Goal: Transaction & Acquisition: Purchase product/service

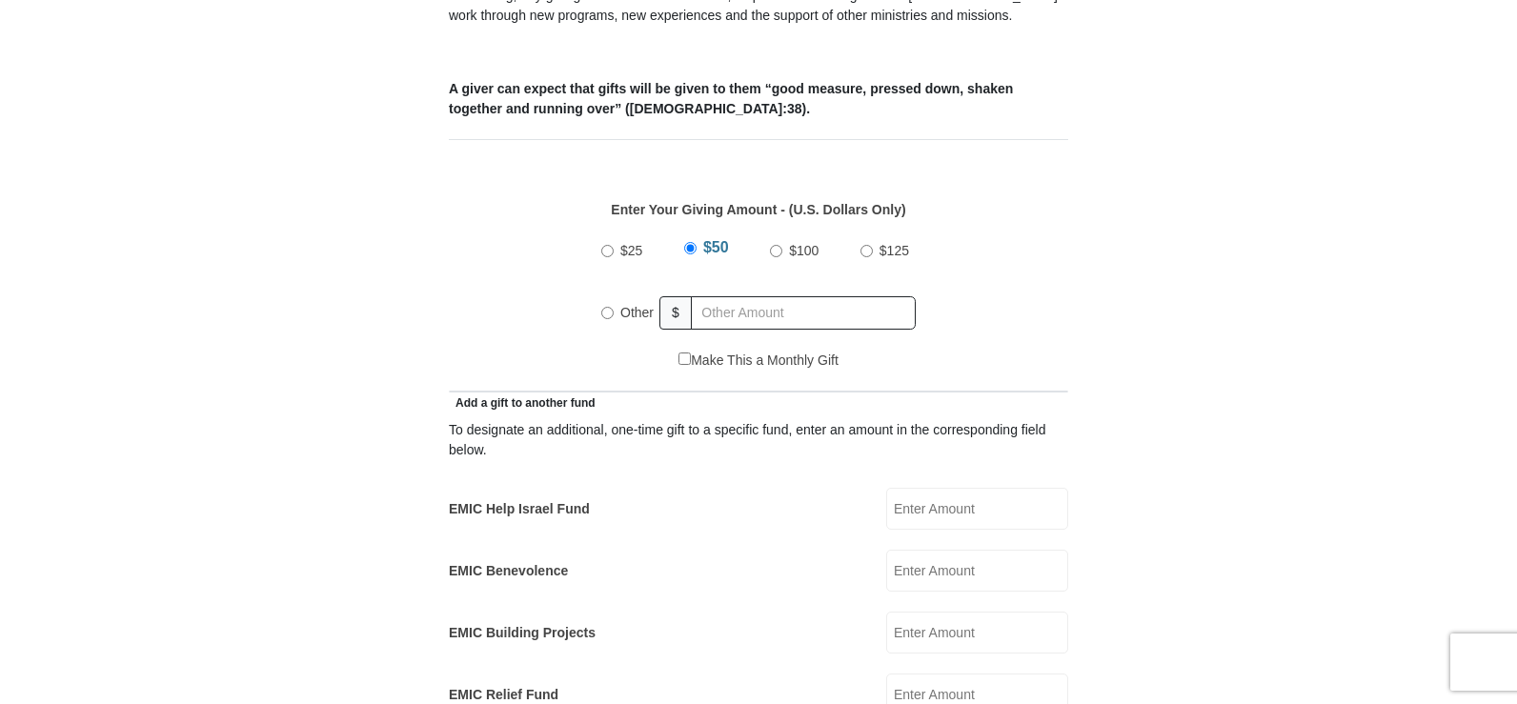
scroll to position [795, 0]
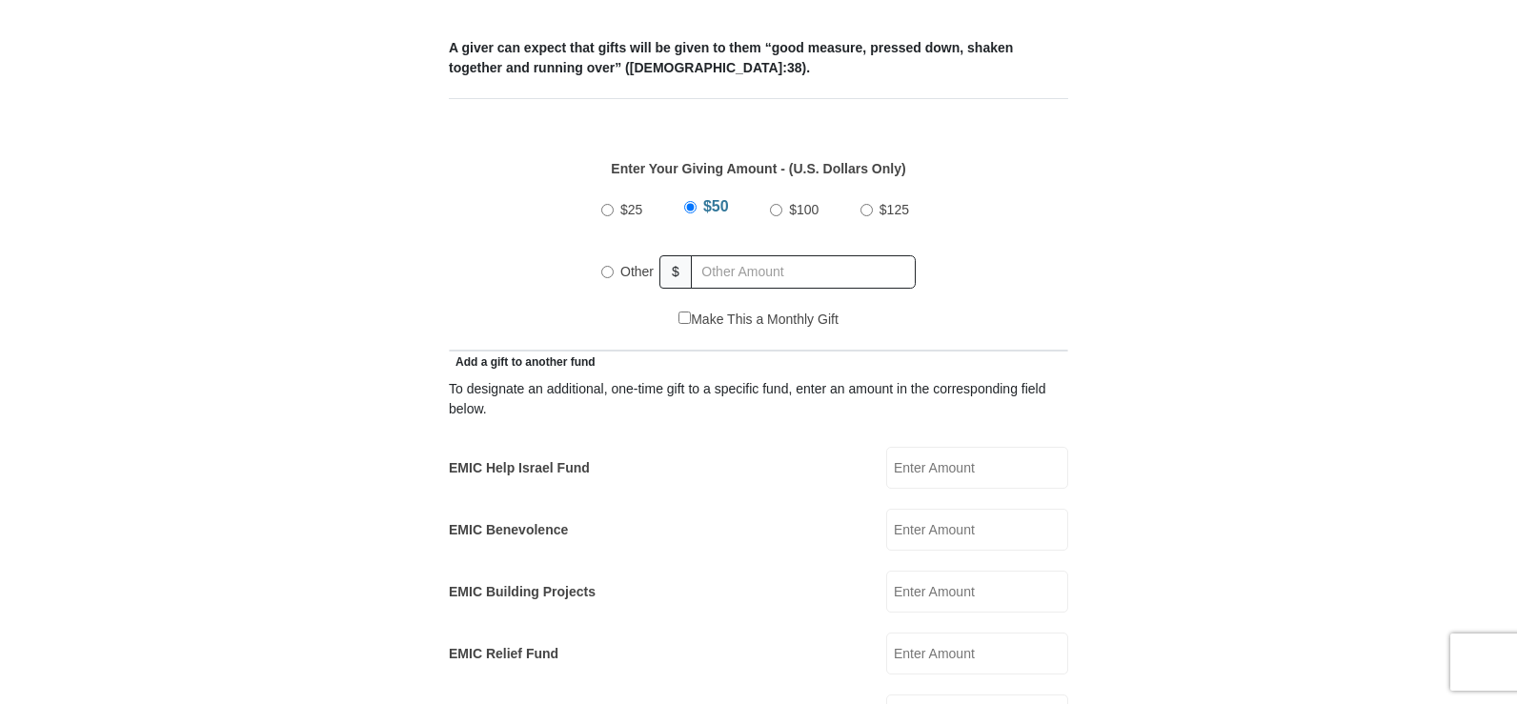
drag, startPoint x: 1524, startPoint y: 71, endPoint x: 1519, endPoint y: 235, distance: 164.0
click at [613, 266] on input "Other" at bounding box center [607, 272] width 12 height 12
radio input "true"
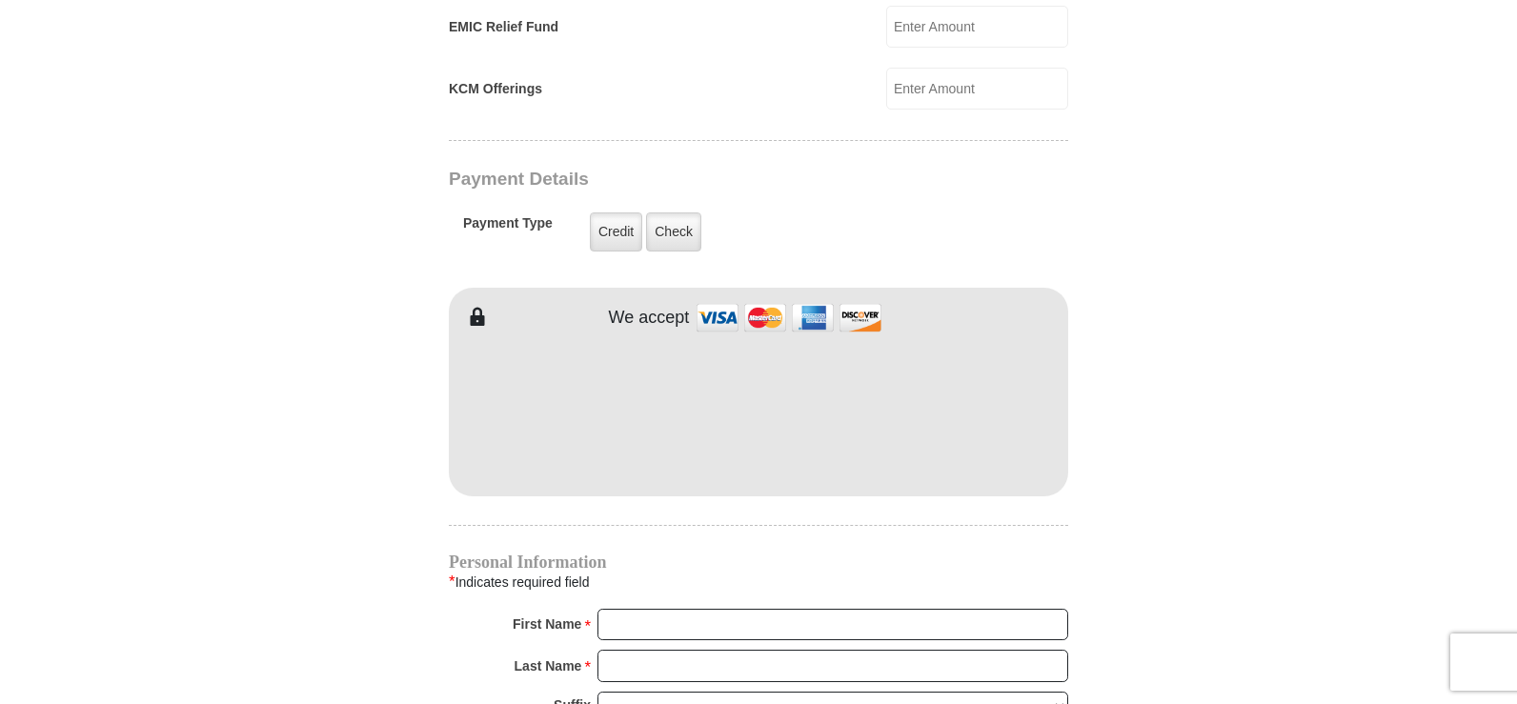
scroll to position [1525, 0]
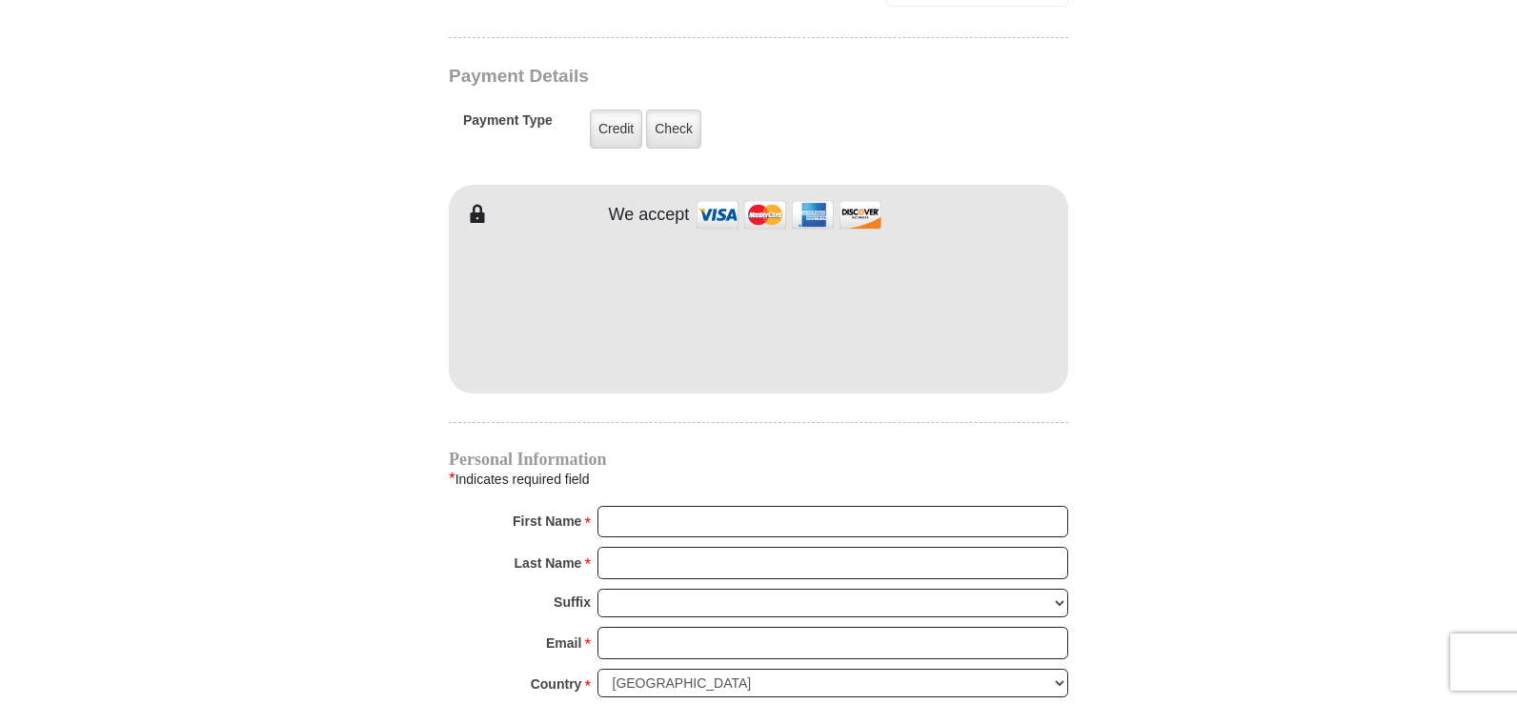
type input "30.00"
click at [658, 506] on input "First Name *" at bounding box center [833, 522] width 471 height 32
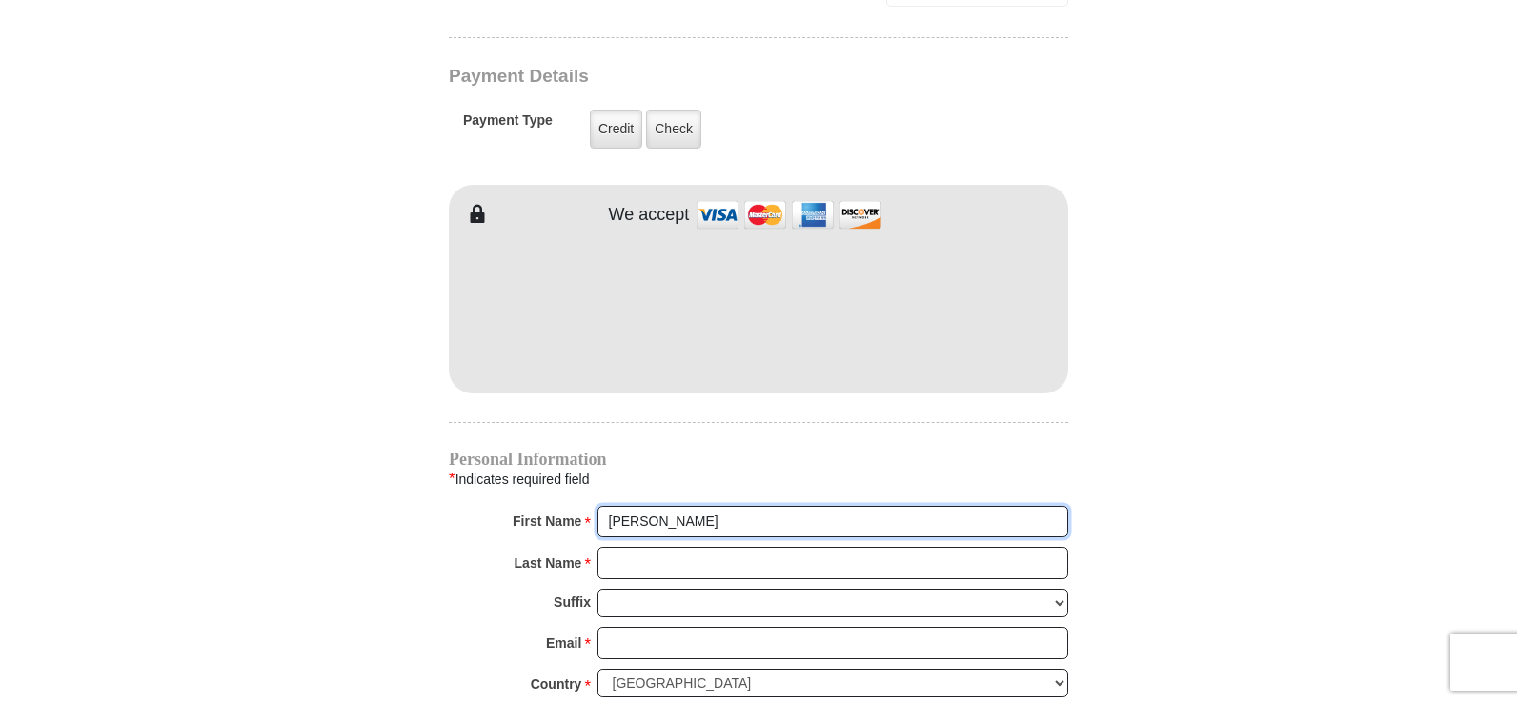
type input "Tracy"
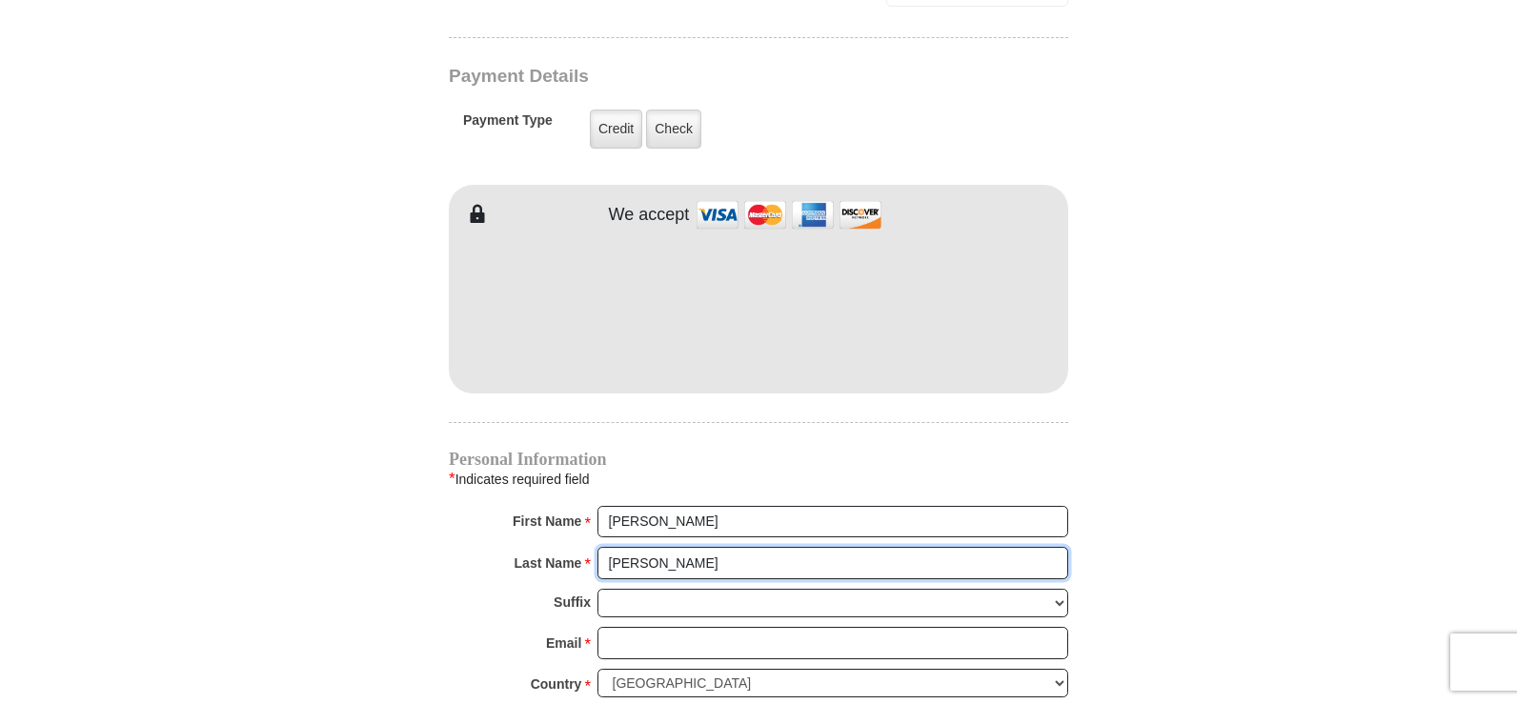
type input "Patterson"
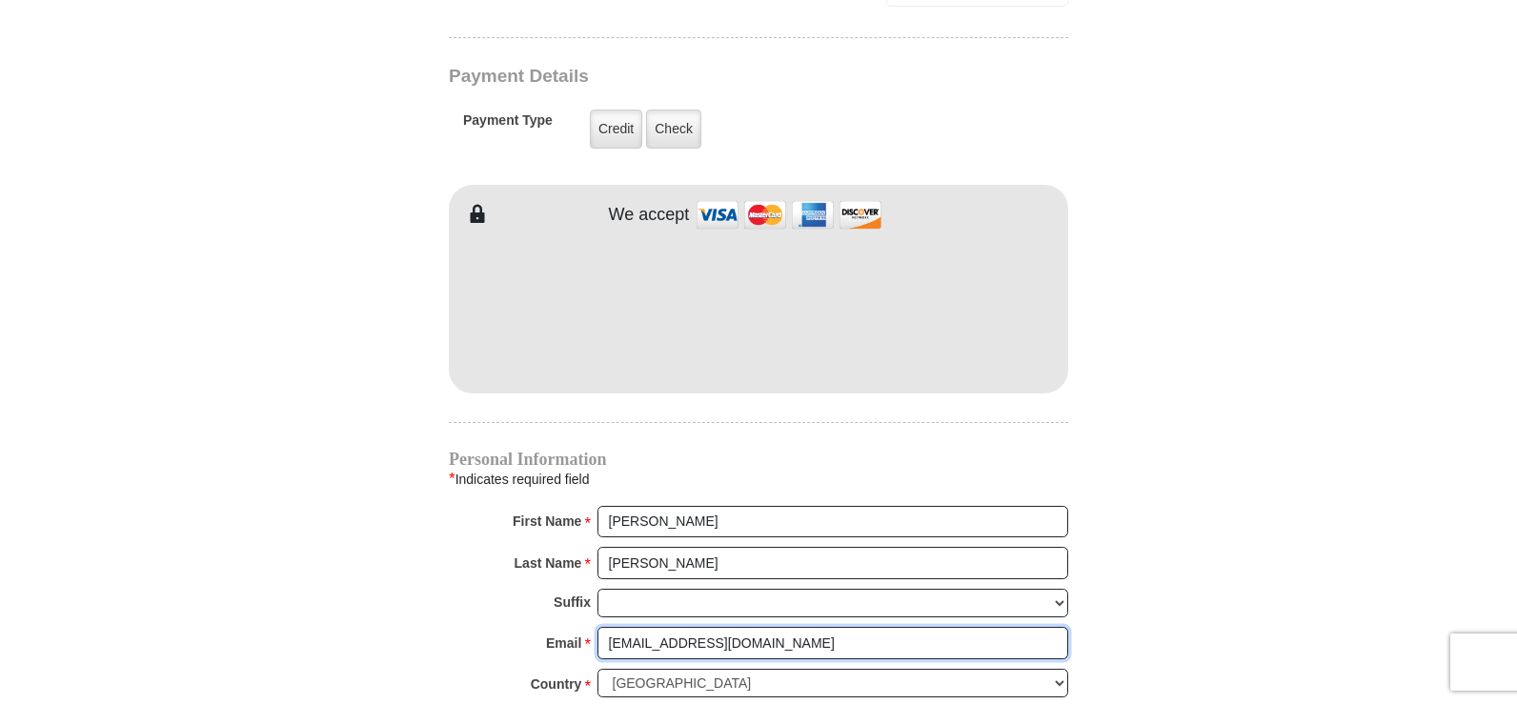
type input "tlb28698@yahoo.com"
click at [1064, 669] on select "United States of America Canada Antigua and Barbuda Argentina Armenia Aruba Aus…" at bounding box center [833, 684] width 471 height 30
click at [1022, 669] on select "United States of America Canada Antigua and Barbuda Argentina Armenia Aruba Aus…" at bounding box center [833, 684] width 471 height 30
select select "US"
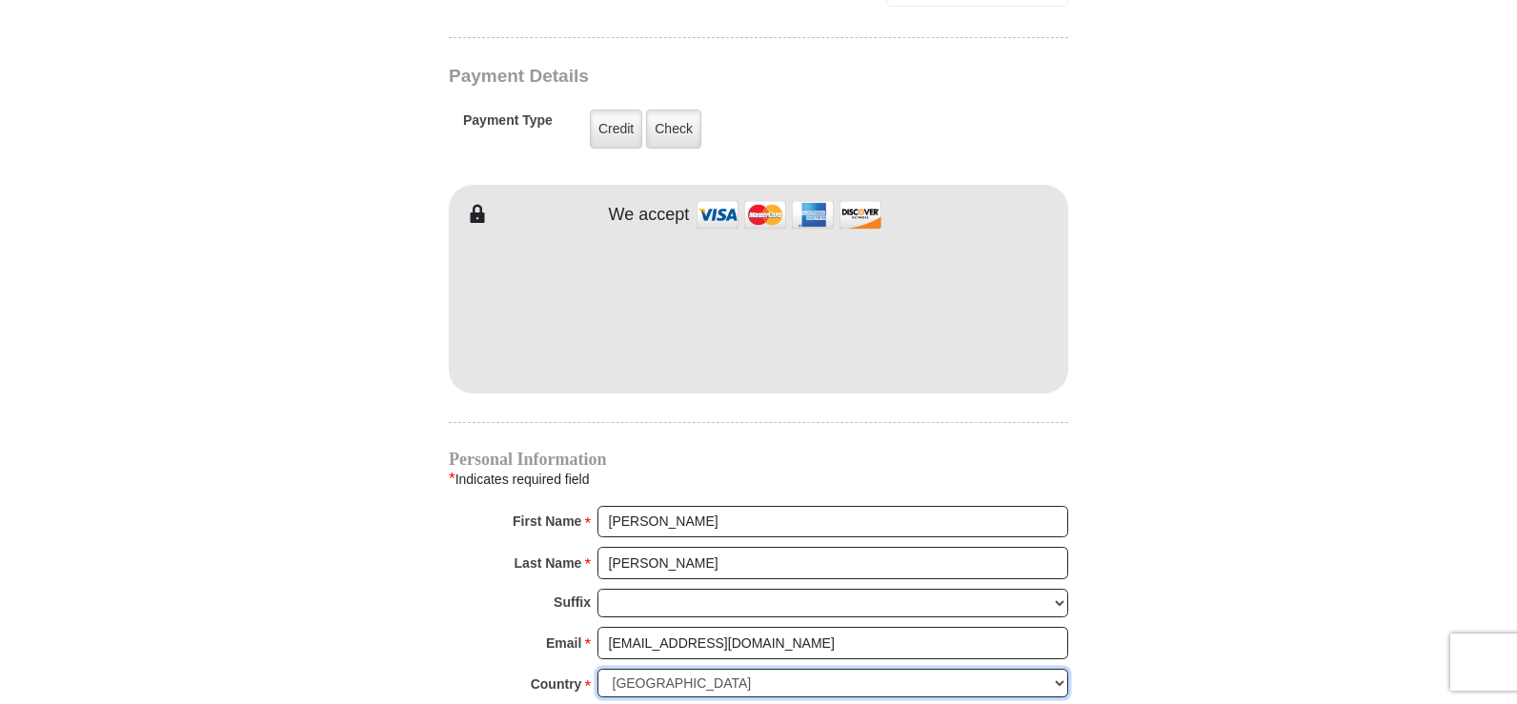
click at [598, 669] on select "United States of America Canada Antigua and Barbuda Argentina Armenia Aruba Aus…" at bounding box center [833, 684] width 471 height 30
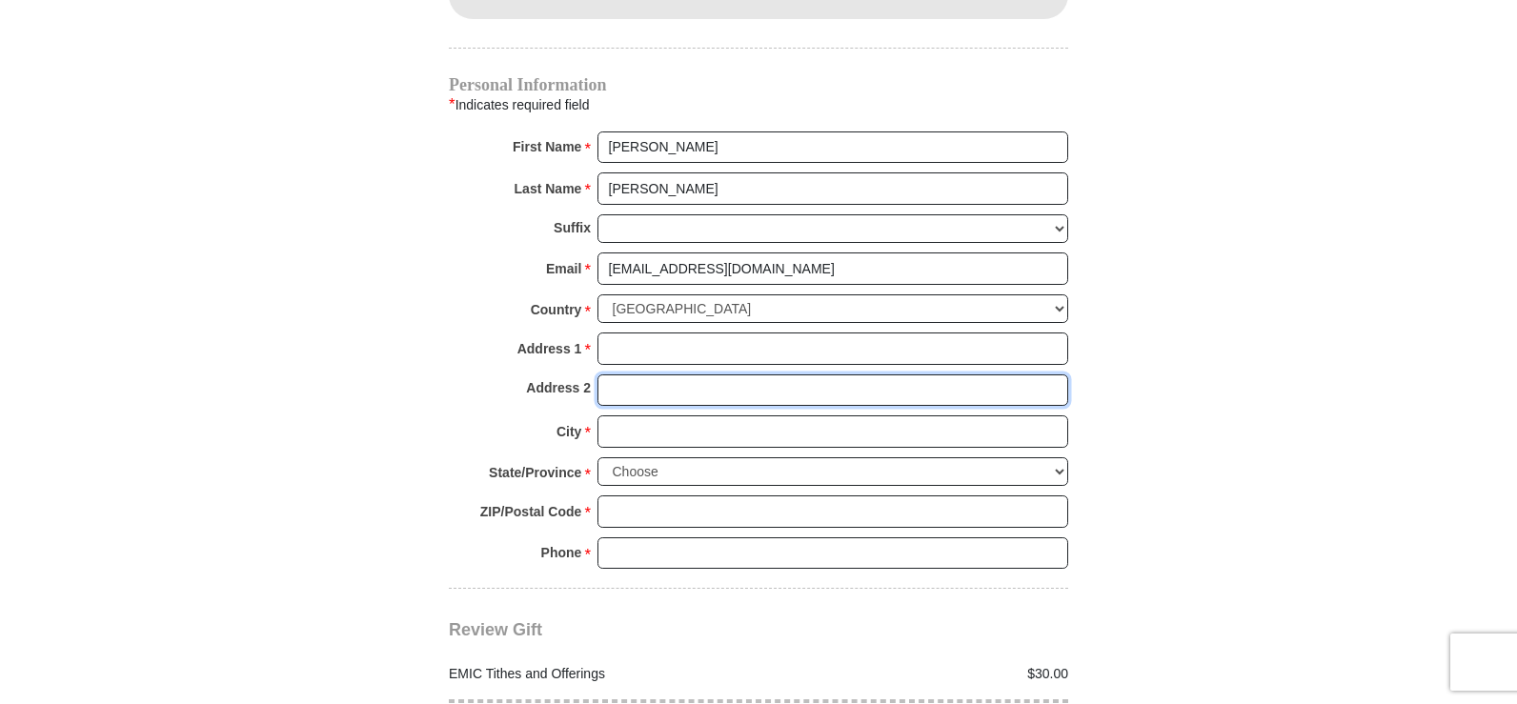
scroll to position [1915, 0]
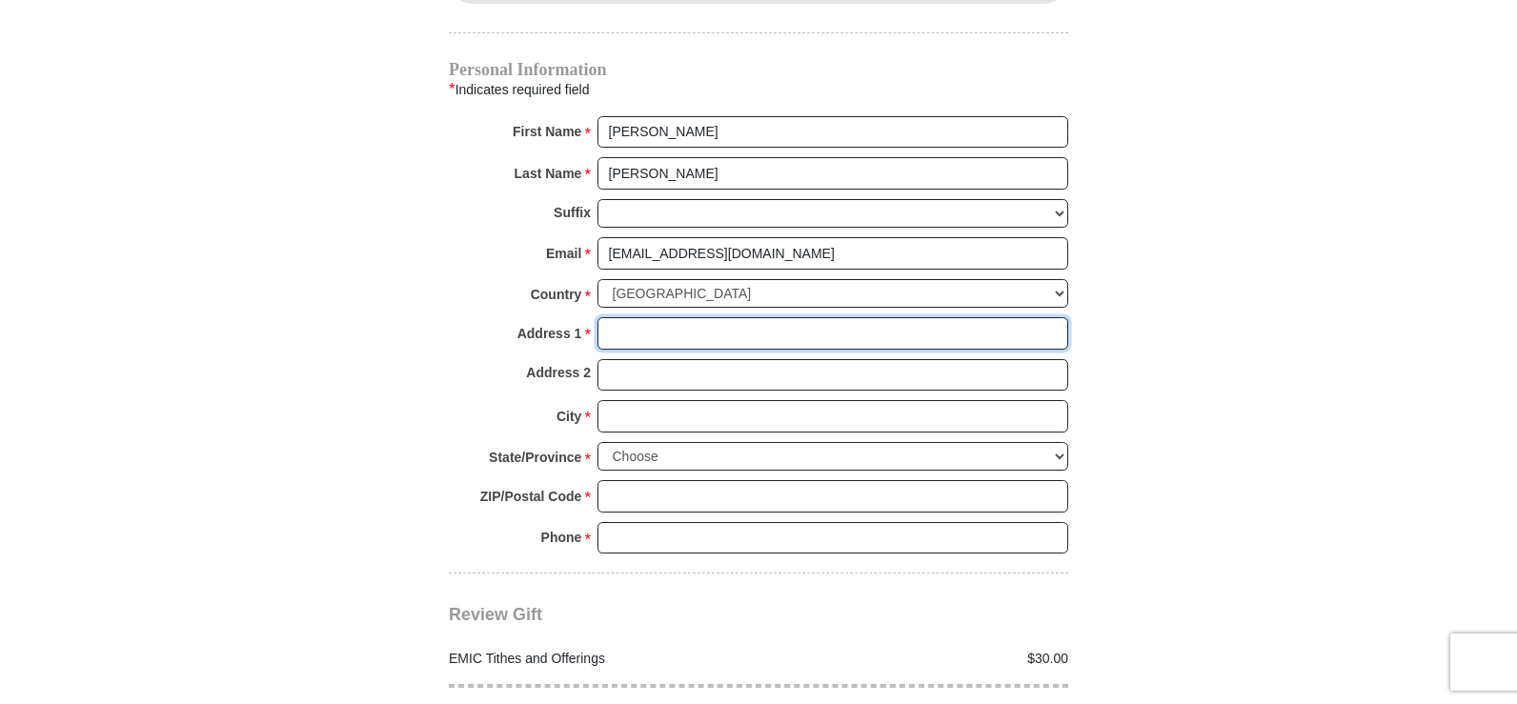
click at [781, 317] on input "Address 1 *" at bounding box center [833, 333] width 471 height 32
type input "1204 Faith Ln"
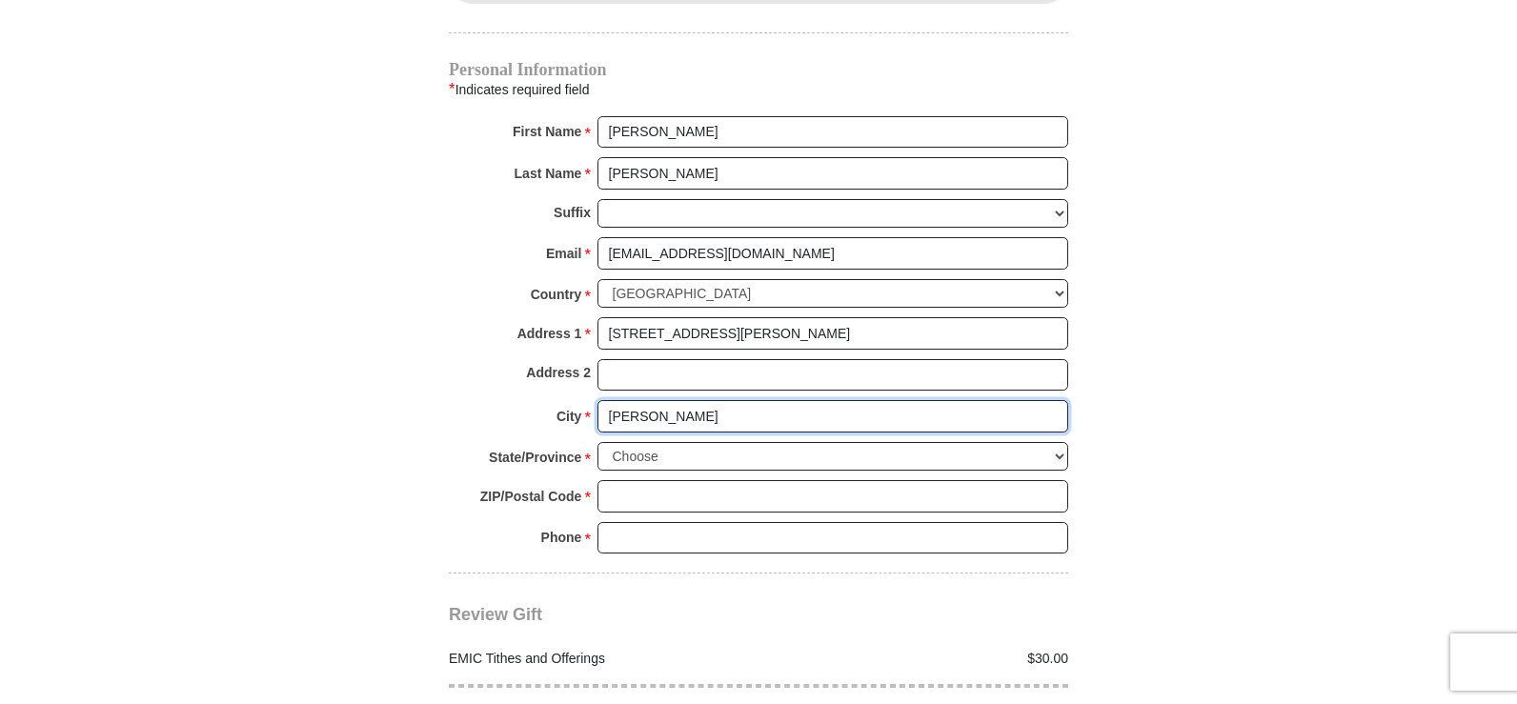
type input "Dandridge"
select select "TN"
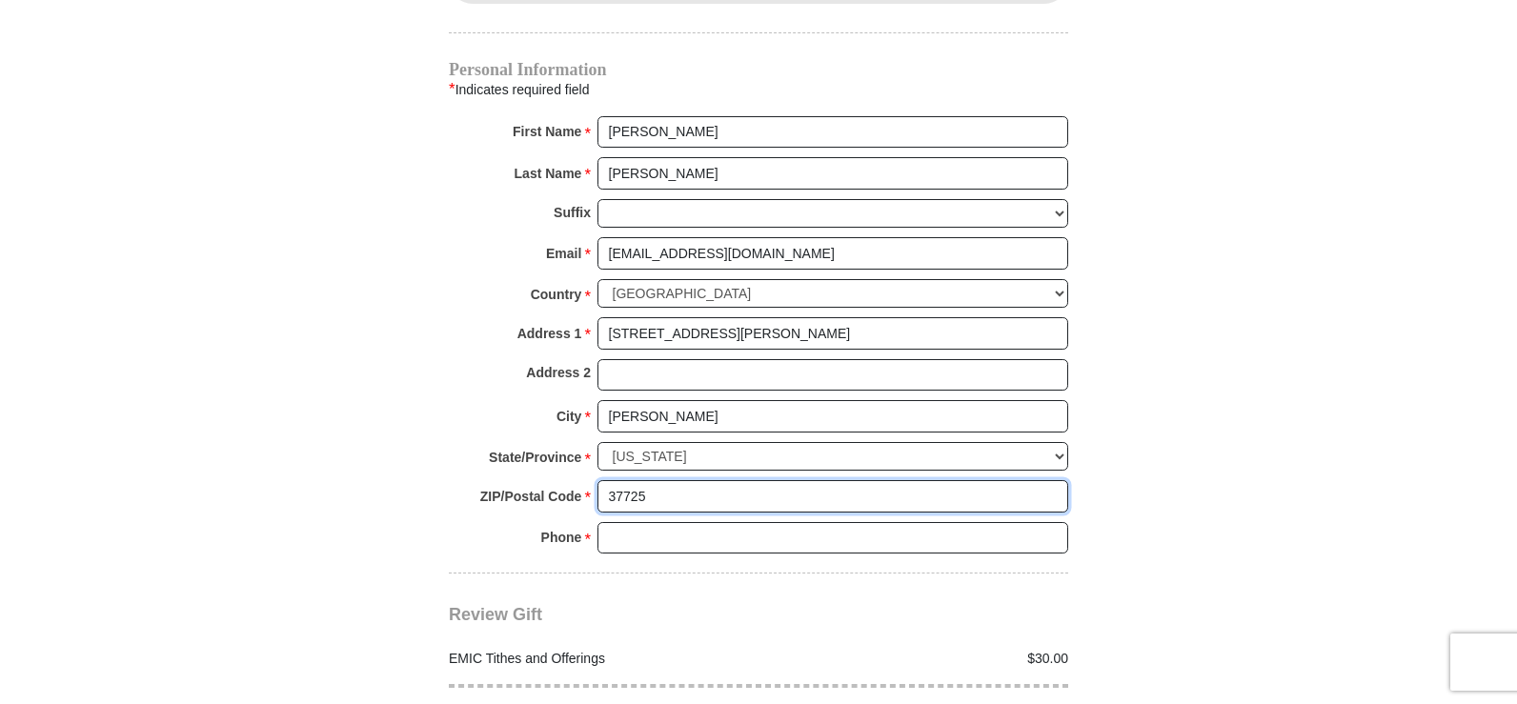
type input "37725"
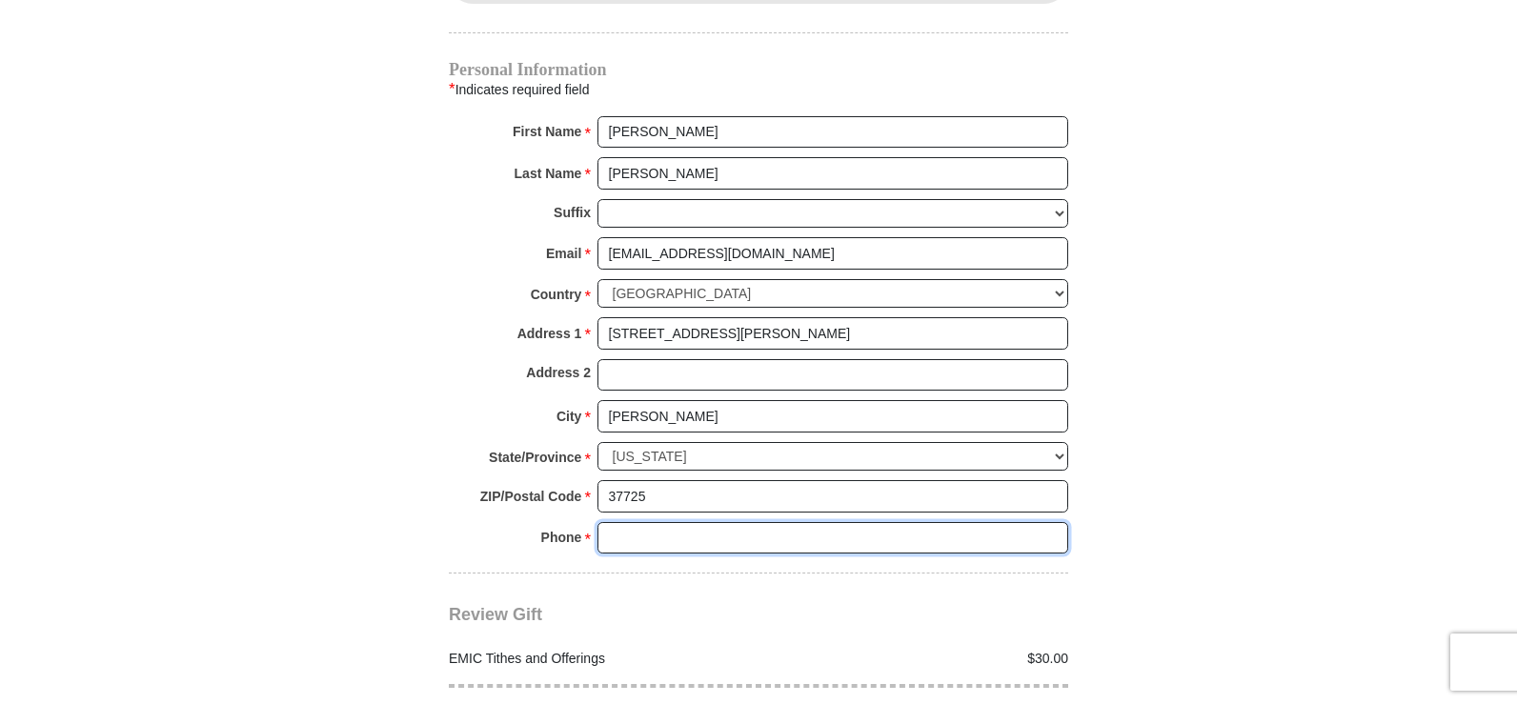
click at [705, 522] on input "Phone * *" at bounding box center [833, 538] width 471 height 32
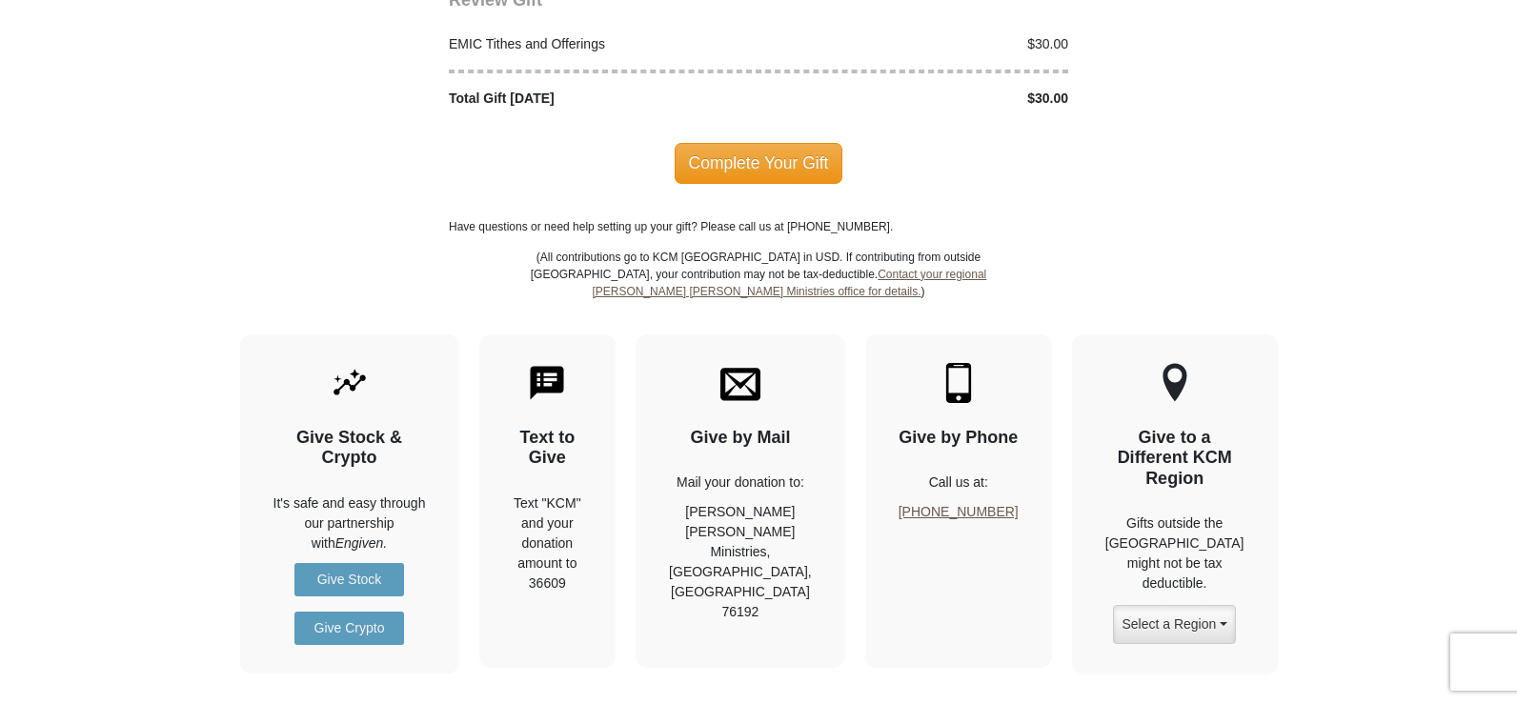
scroll to position [2533, 0]
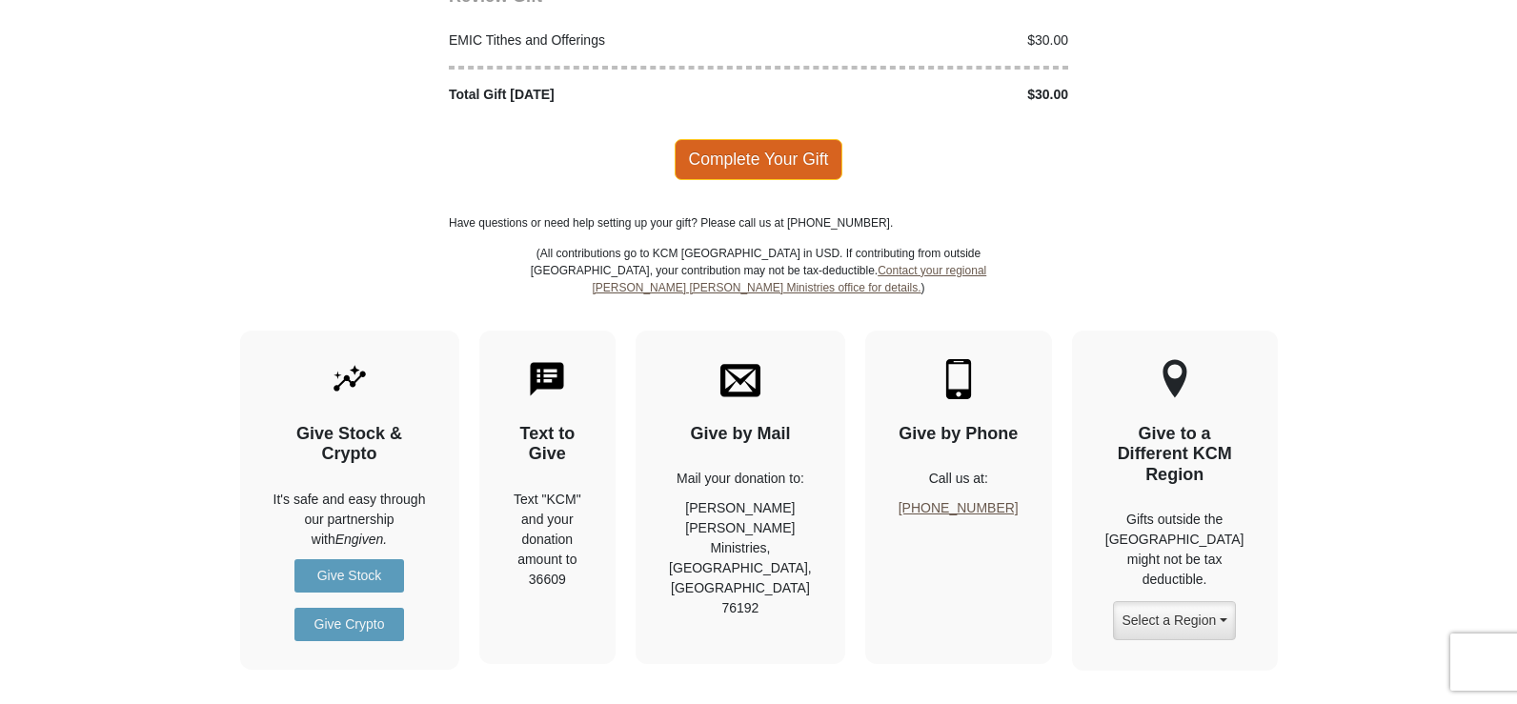
type input "8656071670"
click at [800, 146] on span "Complete Your Gift" at bounding box center [759, 159] width 169 height 40
